Goal: Task Accomplishment & Management: Manage account settings

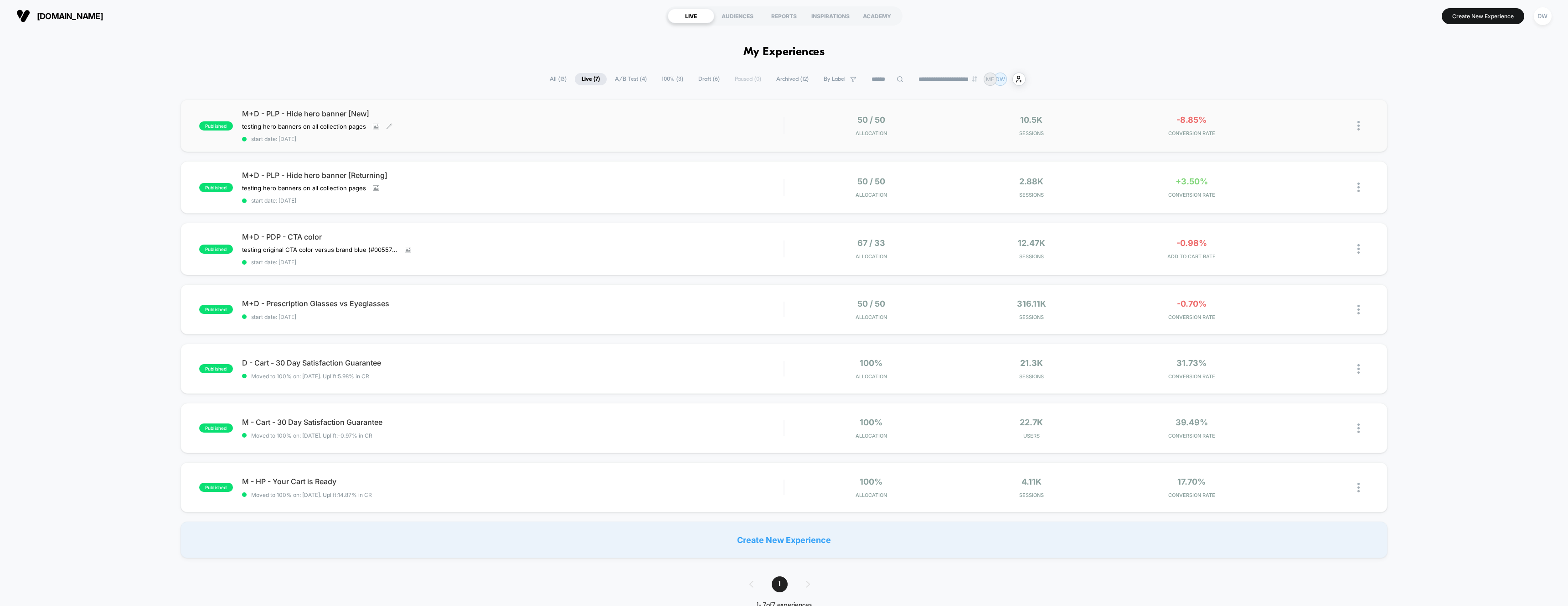
click at [421, 126] on div "testing hero banners on all collection pages Click to view images Click to edit…" at bounding box center [432, 126] width 379 height 7
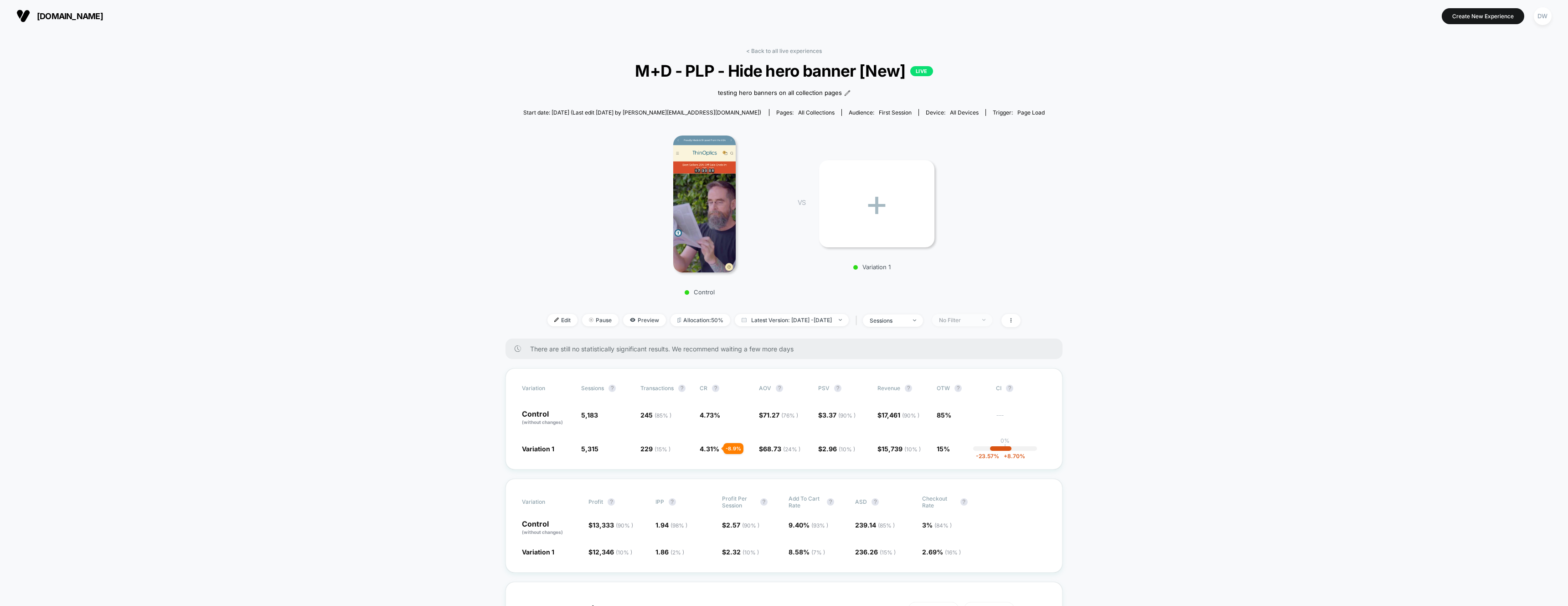
click at [975, 321] on div "No Filter" at bounding box center [957, 320] width 36 height 7
click at [942, 355] on div at bounding box center [940, 354] width 7 height 7
click at [972, 456] on button "Save" at bounding box center [977, 453] width 83 height 15
click at [992, 318] on span "Mobile" at bounding box center [962, 320] width 60 height 13
click at [966, 371] on span "Desktop Visitors" at bounding box center [975, 372] width 49 height 8
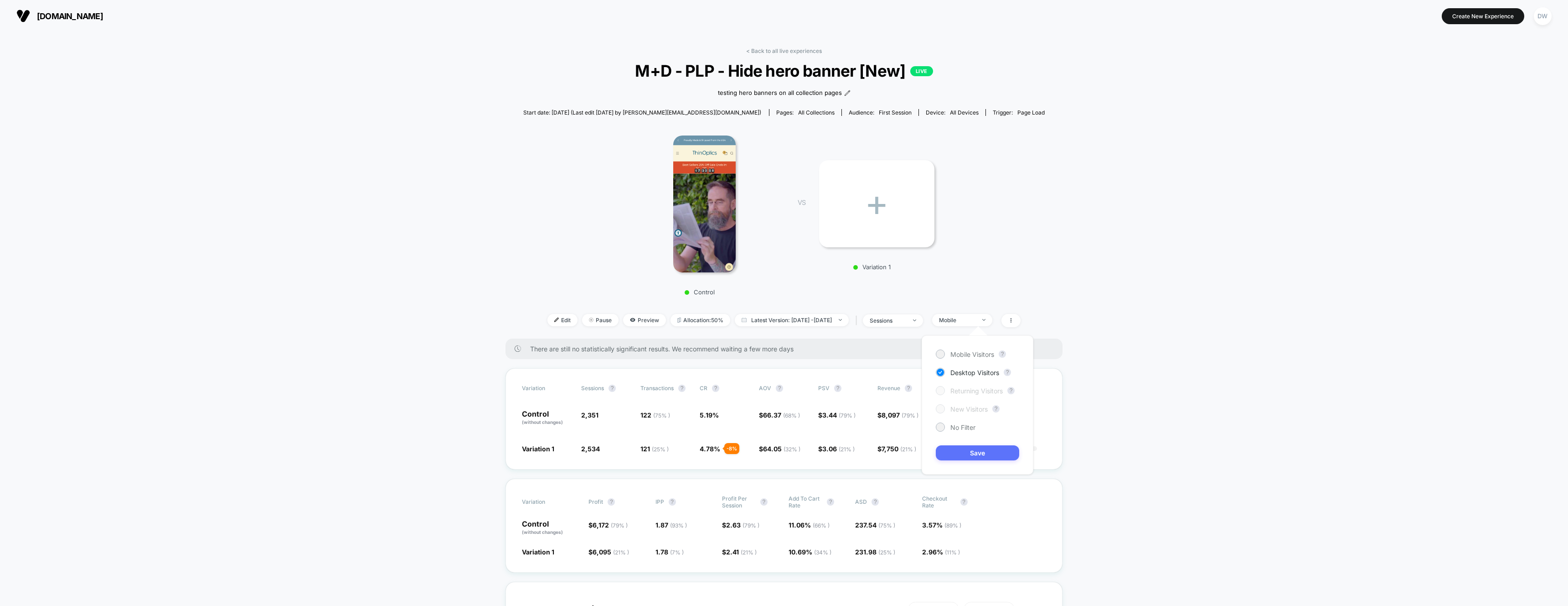
click at [971, 453] on button "Save" at bounding box center [977, 453] width 83 height 15
click at [762, 51] on link "< Back to all live experiences" at bounding box center [784, 51] width 75 height 7
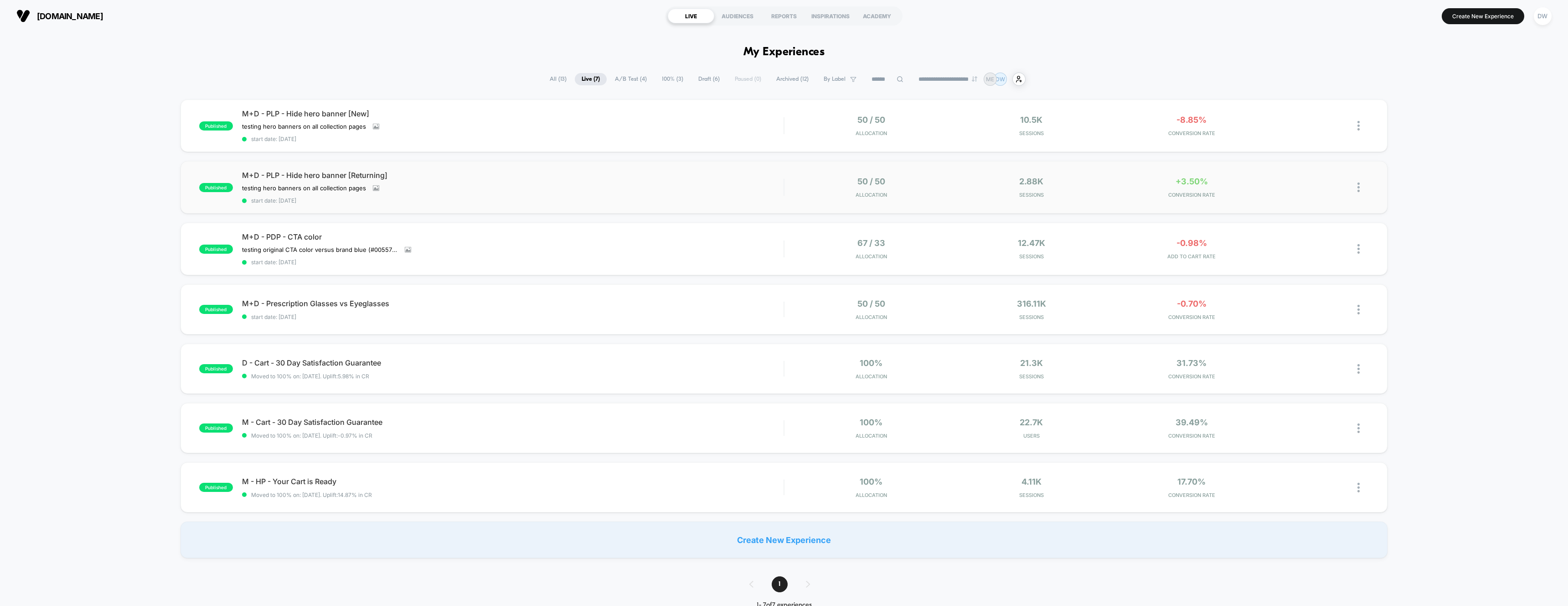
click at [513, 210] on div "published M+D - PLP - Hide hero banner [Returning] testing hero banners on all …" at bounding box center [784, 187] width 1207 height 52
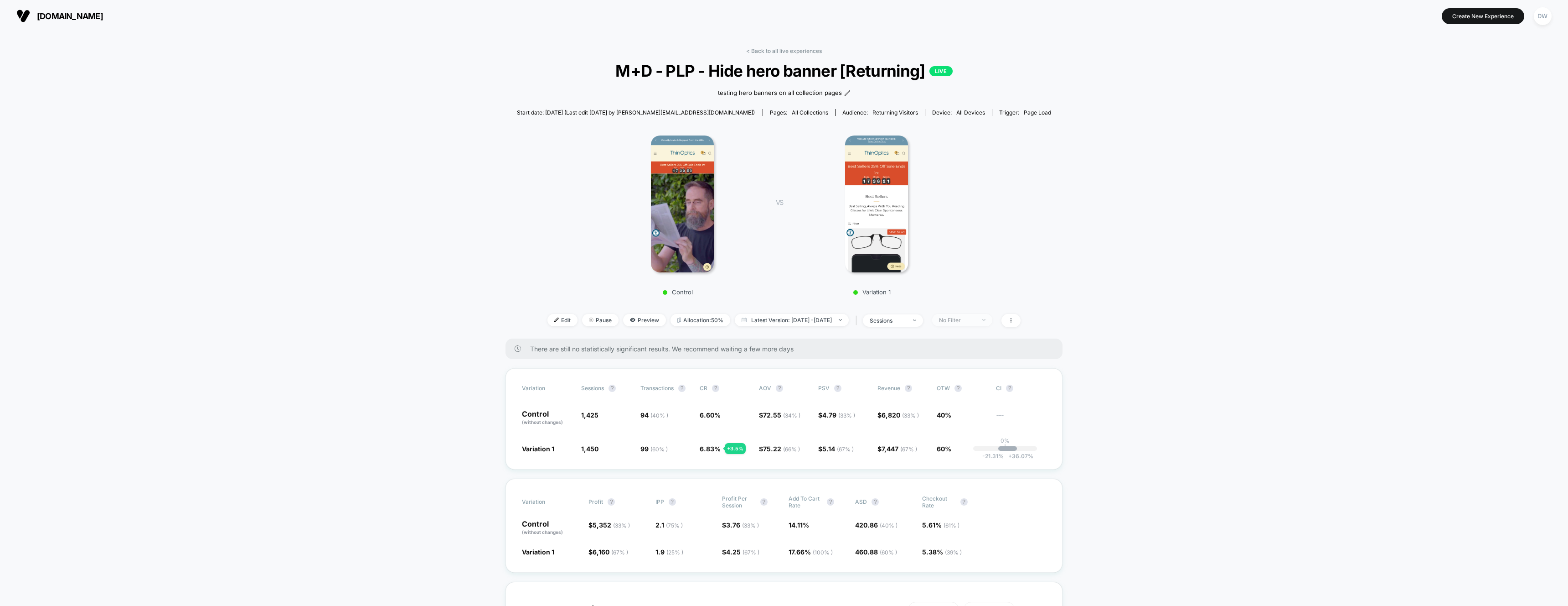
click at [975, 318] on div "No Filter" at bounding box center [957, 320] width 36 height 7
click at [978, 353] on span "Mobile Visitors" at bounding box center [972, 355] width 44 height 8
click at [974, 453] on button "Save" at bounding box center [977, 453] width 83 height 15
click at [975, 320] on div "Mobile" at bounding box center [957, 320] width 36 height 7
click at [947, 368] on div "Desktop Visitors" at bounding box center [967, 372] width 63 height 9
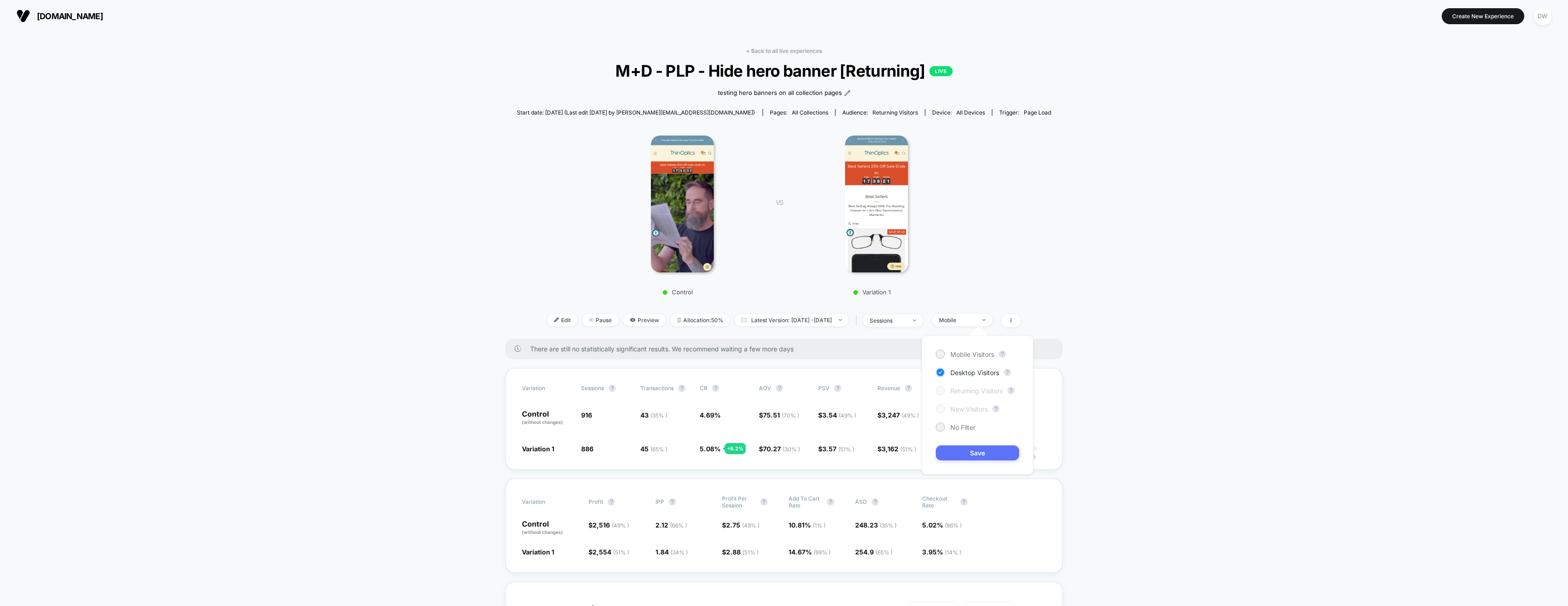
click at [971, 455] on button "Save" at bounding box center [977, 453] width 83 height 15
drag, startPoint x: 580, startPoint y: 351, endPoint x: 657, endPoint y: 347, distance: 77.1
click at [657, 347] on span "There are still no statistically significant results. We recommend waiting a fe…" at bounding box center [787, 349] width 514 height 8
click at [754, 51] on link "< Back to all live experiences" at bounding box center [784, 51] width 75 height 7
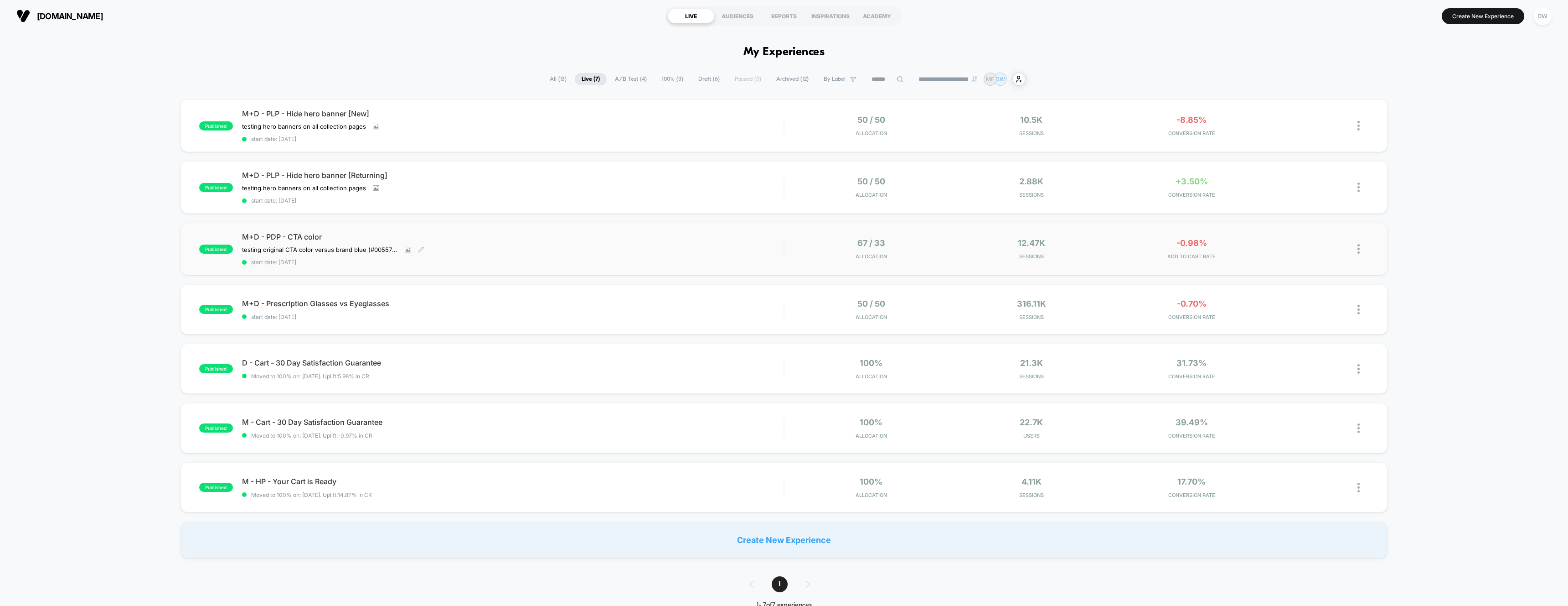
click at [481, 246] on div "testing original CTA color versus brand blue (#005577) versus brand [PERSON_NAM…" at bounding box center [432, 249] width 379 height 7
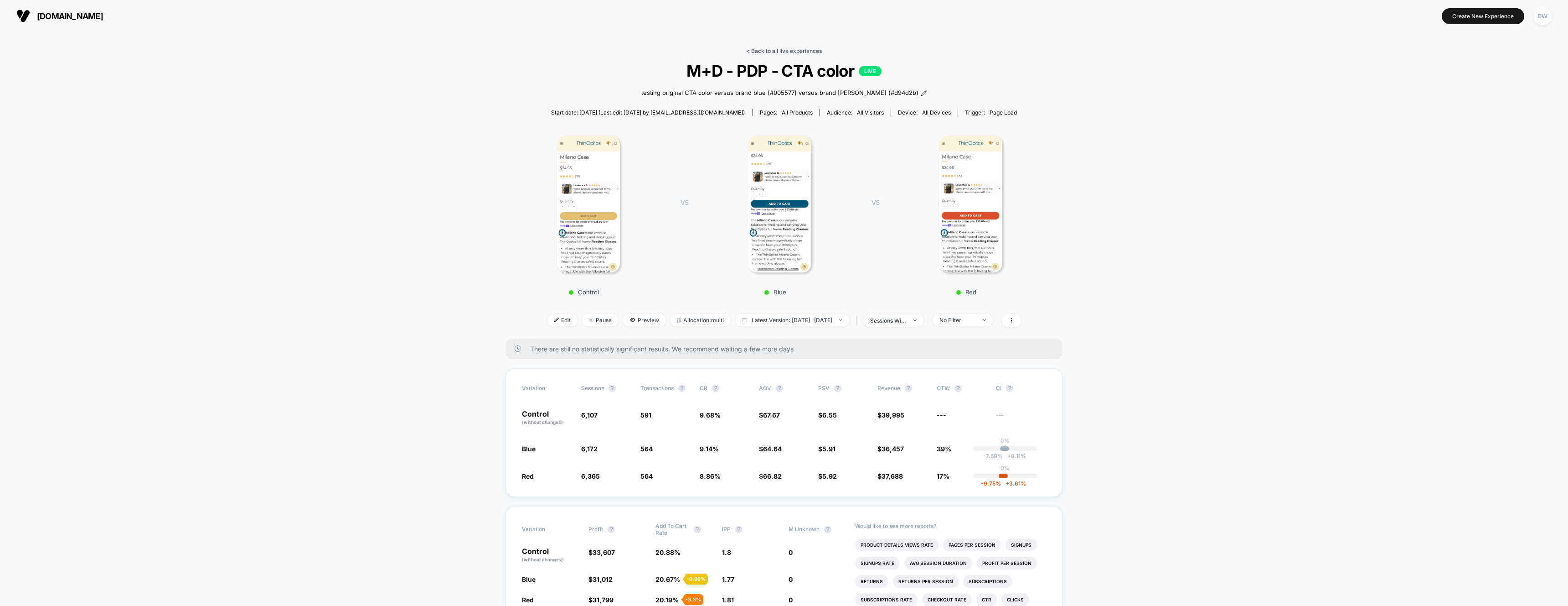
click at [752, 49] on link "< Back to all live experiences" at bounding box center [784, 51] width 75 height 7
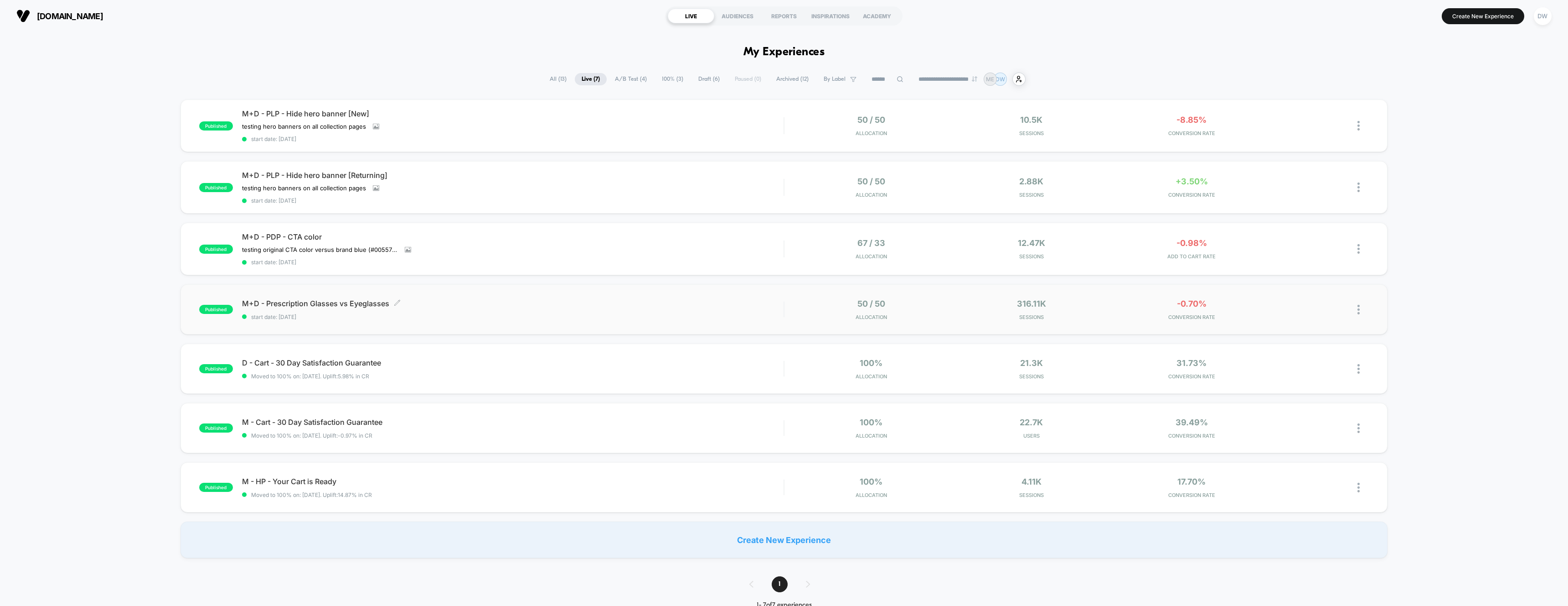
click at [450, 311] on div "M+D - Prescription Glasses vs Eyeglasses Click to edit experience details Click…" at bounding box center [513, 310] width 542 height 21
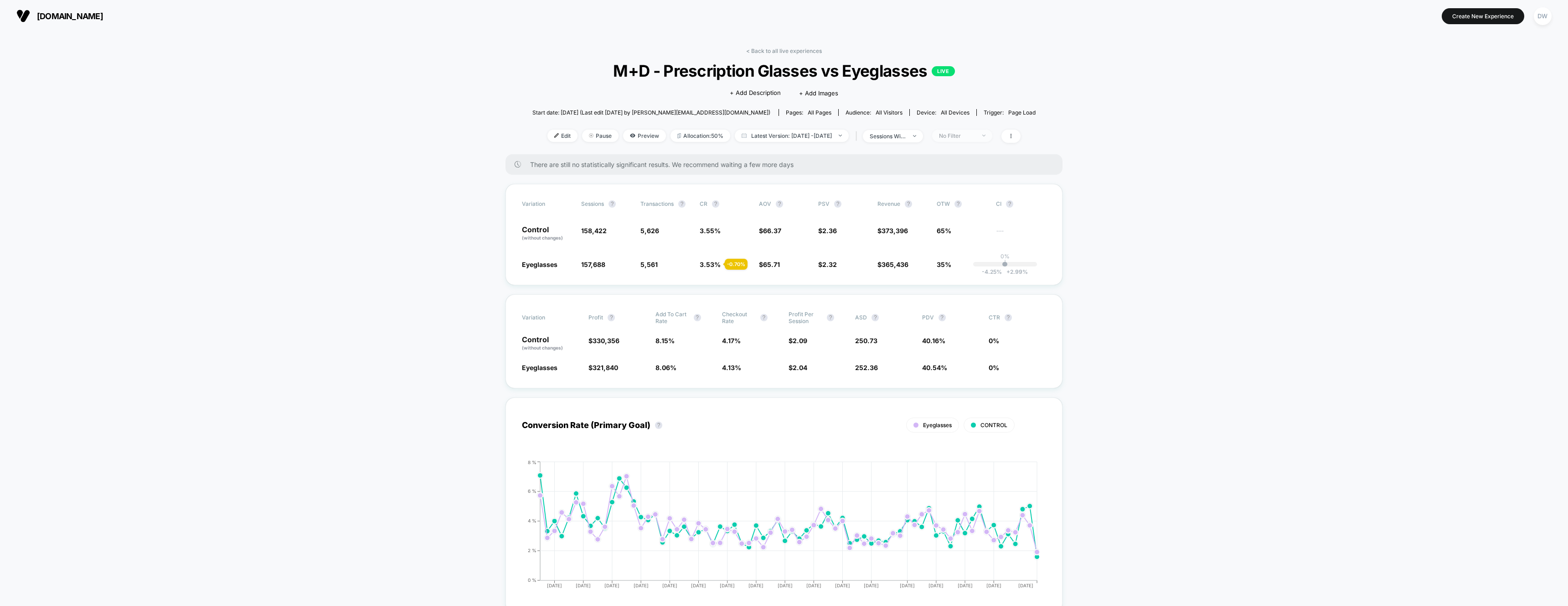
click at [975, 136] on div "No Filter" at bounding box center [957, 136] width 36 height 7
click at [965, 168] on span "Mobile Visitors" at bounding box center [972, 170] width 44 height 8
click at [974, 268] on button "Save" at bounding box center [977, 268] width 83 height 15
click at [975, 134] on div "Mobile" at bounding box center [957, 136] width 36 height 7
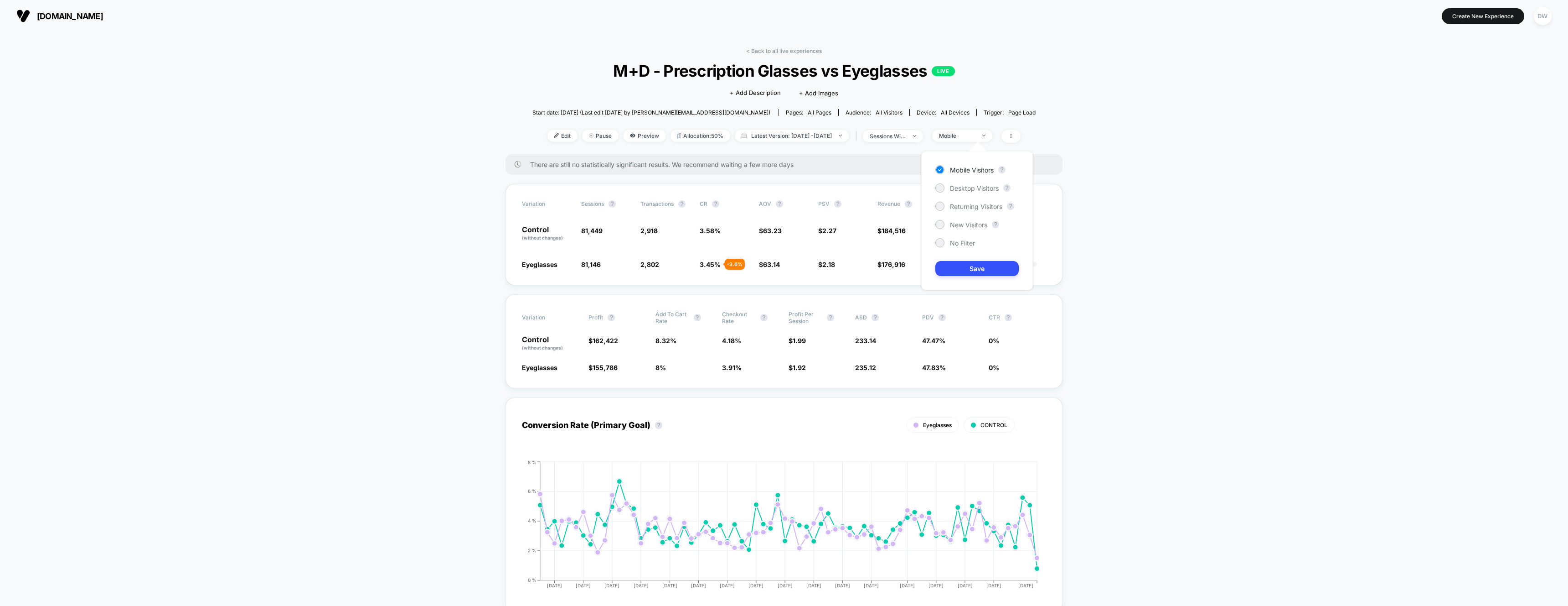
click at [967, 196] on div "Mobile Visitors ? Desktop Visitors ? Returning Visitors ? New Visitors ? No Fil…" at bounding box center [976, 220] width 112 height 139
click at [964, 187] on span "Desktop Visitors" at bounding box center [974, 189] width 49 height 8
click at [965, 271] on button "Save" at bounding box center [977, 268] width 83 height 15
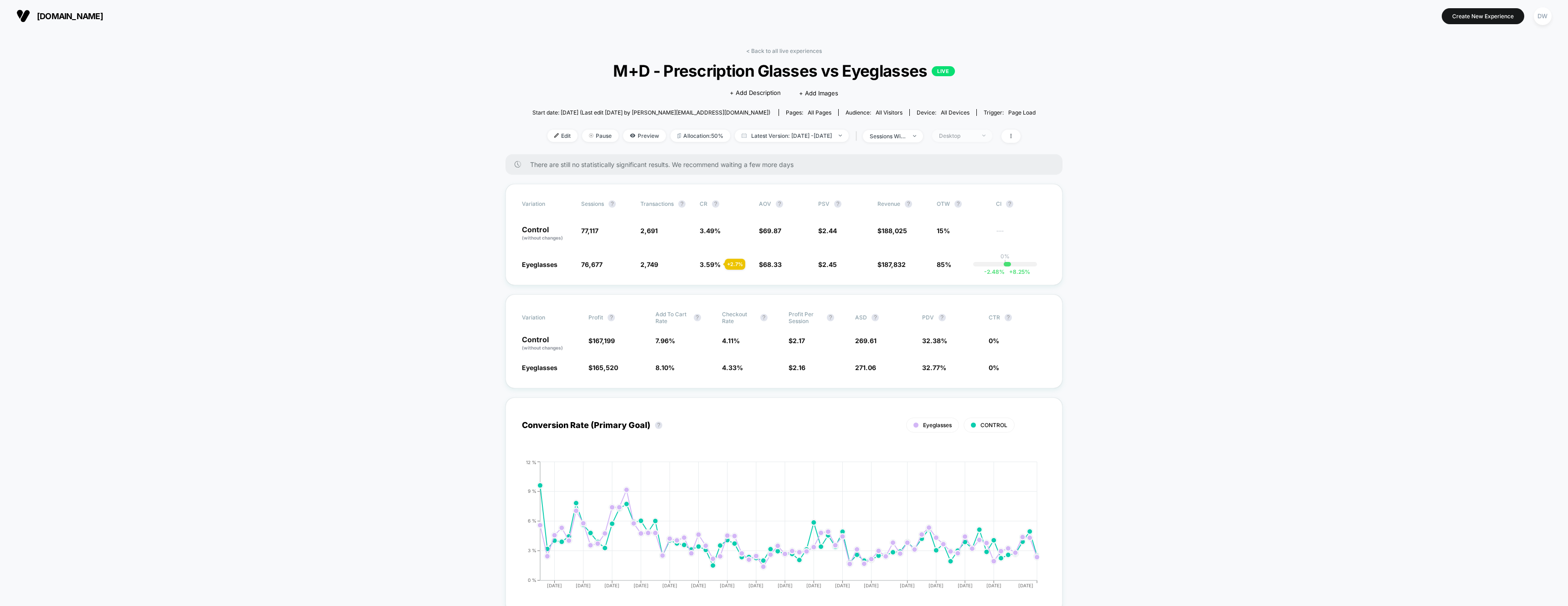
click at [970, 137] on div "Desktop" at bounding box center [957, 136] width 36 height 7
click at [960, 207] on span "Returning Visitors" at bounding box center [976, 206] width 52 height 8
click at [968, 267] on button "Save" at bounding box center [977, 268] width 83 height 15
click at [975, 138] on div "Returning Visitors" at bounding box center [957, 136] width 36 height 7
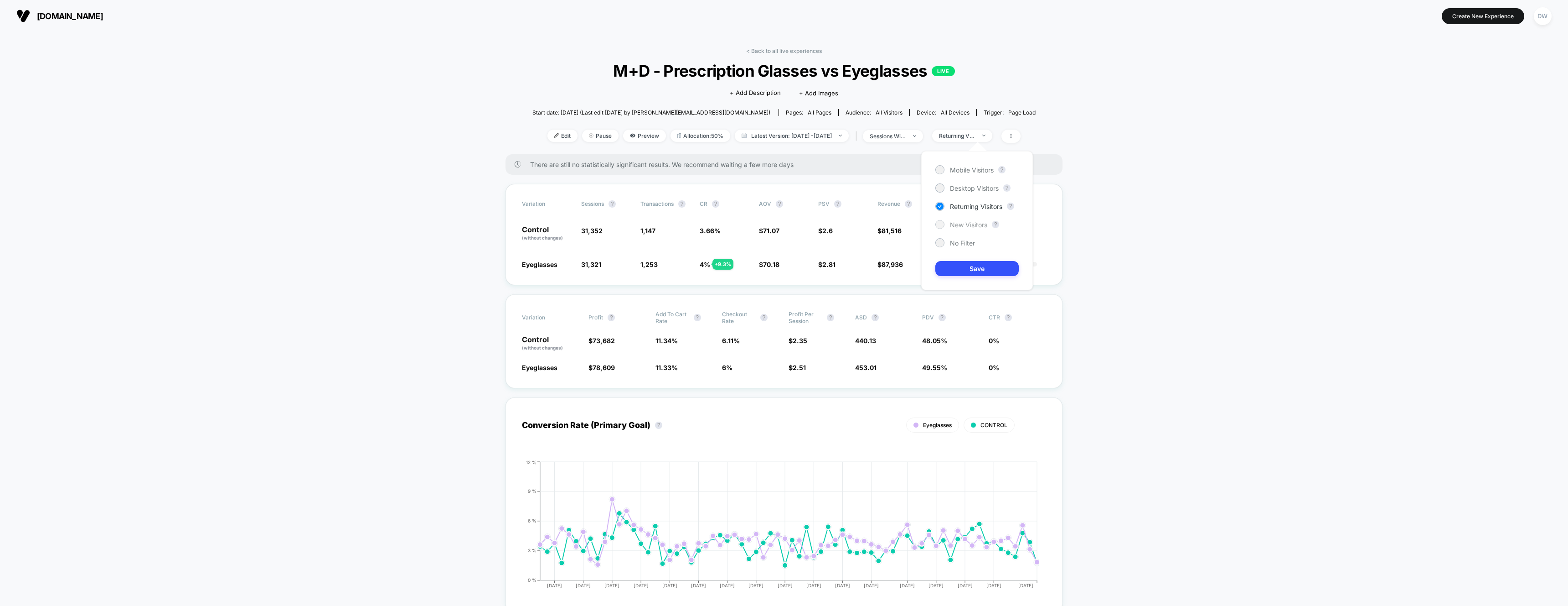
click at [970, 222] on span "New Visitors" at bounding box center [968, 225] width 38 height 8
click at [972, 269] on button "Save" at bounding box center [977, 268] width 83 height 15
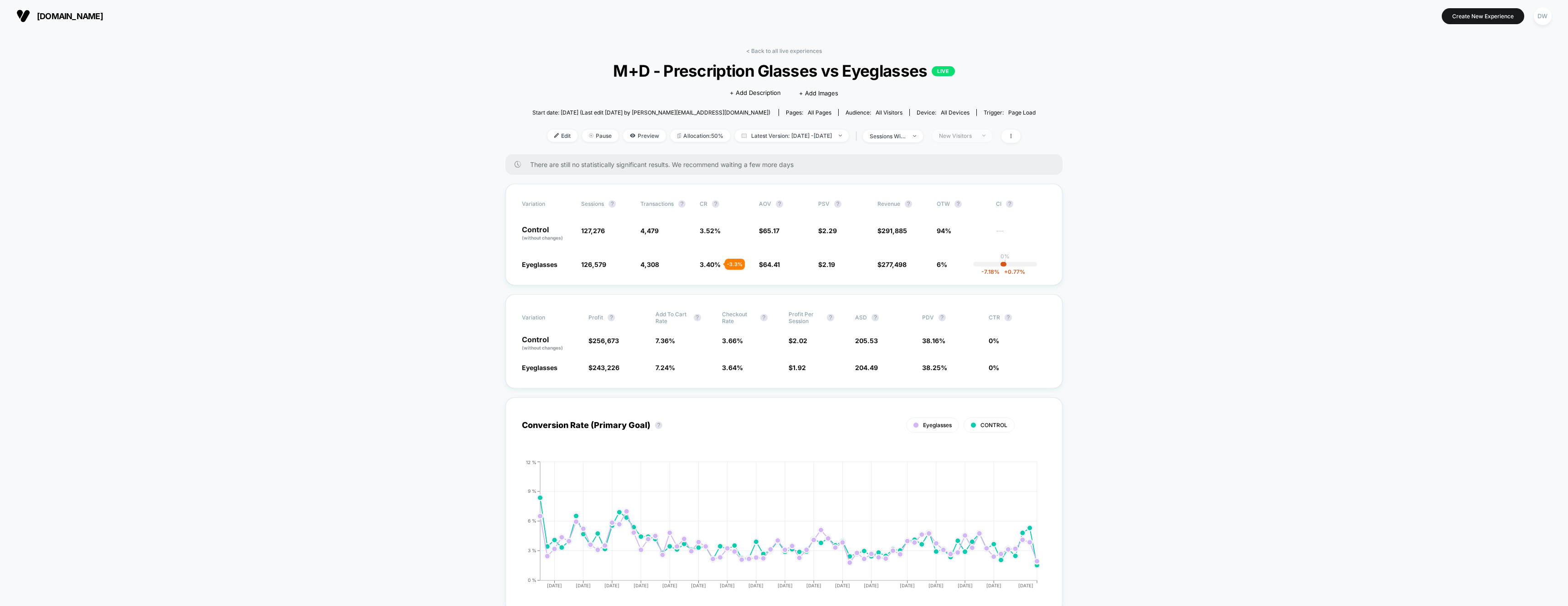
click at [975, 137] on div "New Visitors" at bounding box center [957, 136] width 36 height 7
click at [957, 242] on span "No Filter" at bounding box center [962, 243] width 25 height 8
click at [964, 273] on button "Save" at bounding box center [977, 268] width 83 height 15
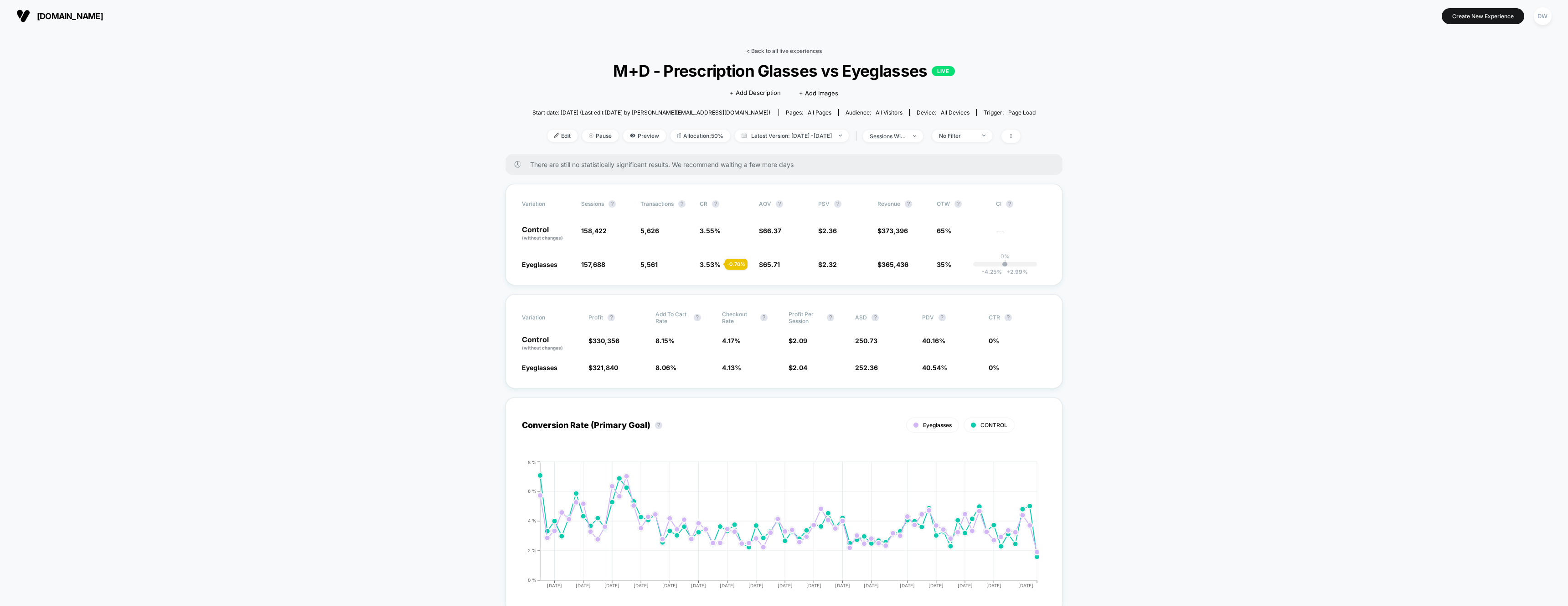
click at [758, 50] on link "< Back to all live experiences" at bounding box center [784, 51] width 75 height 7
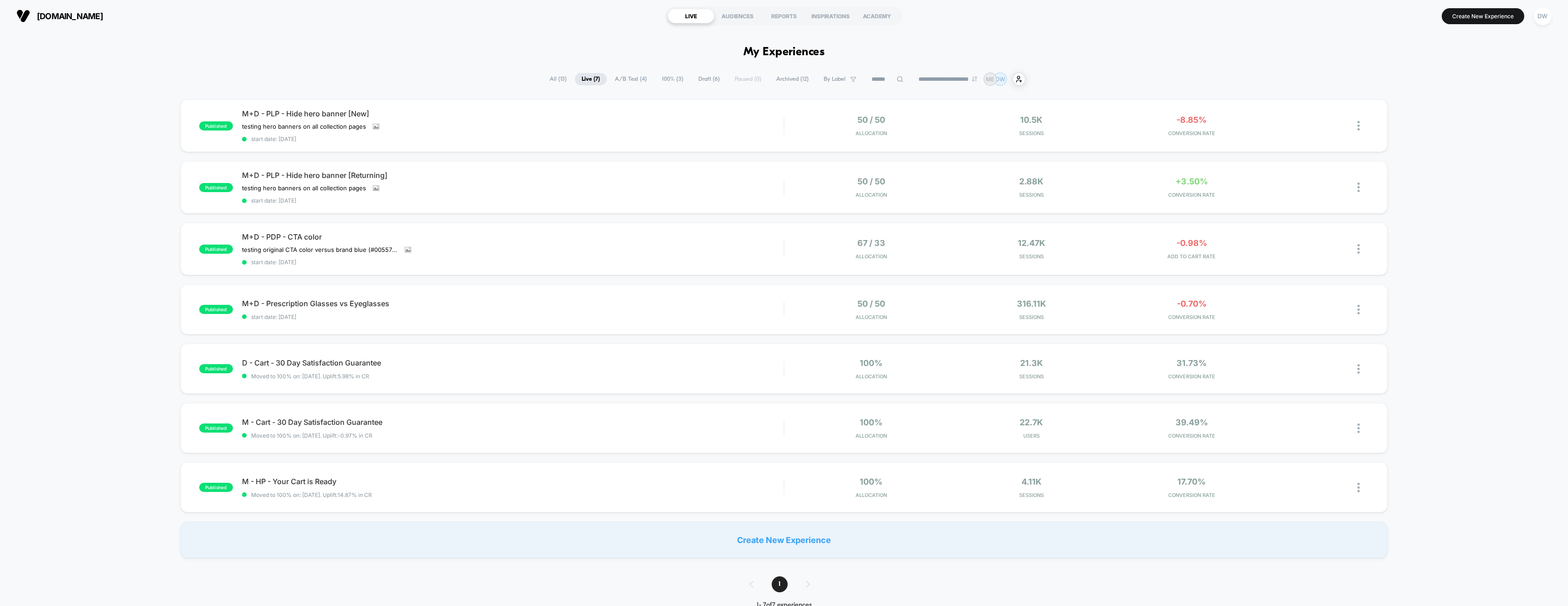
click at [698, 79] on span "Draft ( 6 )" at bounding box center [709, 79] width 35 height 13
